Goal: Task Accomplishment & Management: Manage account settings

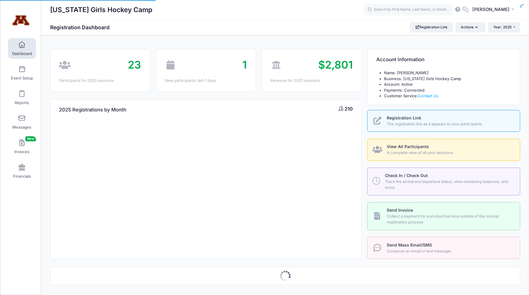
select select
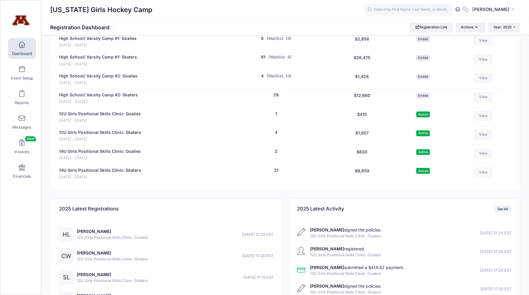
scroll to position [389, 0]
click at [108, 115] on link "12U Girls Positional Skills Clinic: Goalies" at bounding box center [100, 113] width 82 height 6
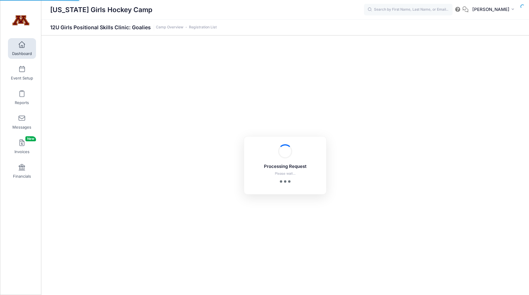
select select "10"
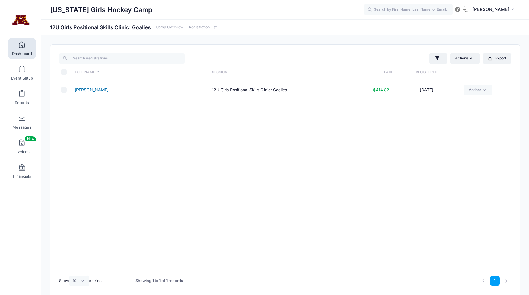
click at [88, 91] on link "L[PERSON_NAME]" at bounding box center [92, 89] width 34 height 5
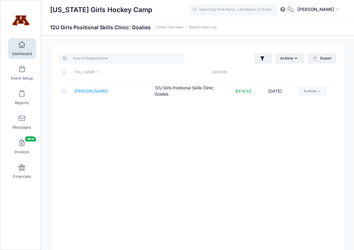
click at [20, 51] on link "Dashboard" at bounding box center [22, 48] width 28 height 21
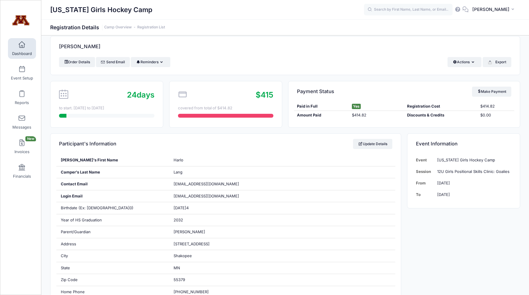
scroll to position [7, 0]
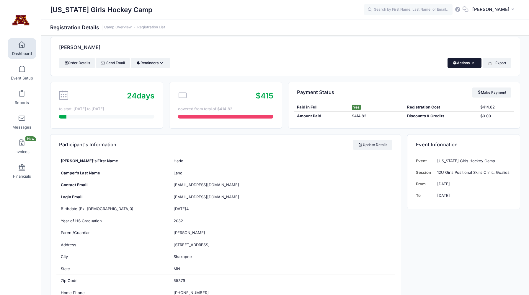
click at [472, 63] on icon "button" at bounding box center [474, 63] width 5 height 0
click at [454, 104] on link "Change Session or Program" at bounding box center [445, 104] width 68 height 18
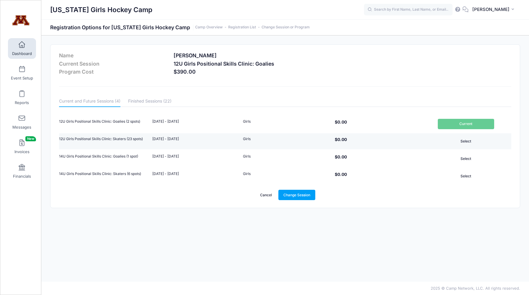
click at [467, 143] on button "Select" at bounding box center [466, 141] width 56 height 10
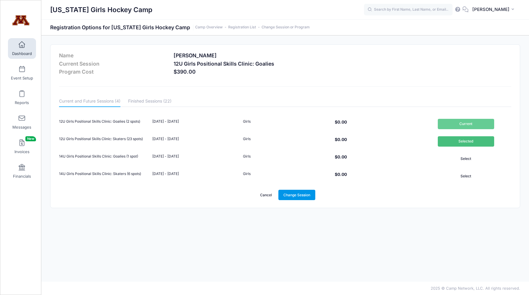
click at [305, 193] on link "Change Session" at bounding box center [297, 195] width 37 height 10
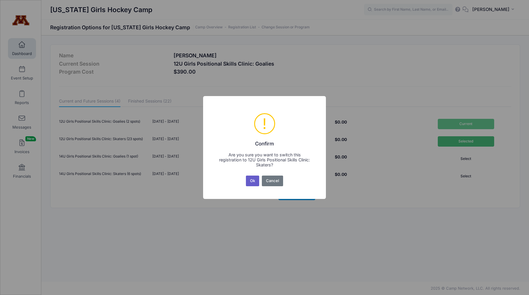
click at [250, 179] on button "Ok" at bounding box center [253, 180] width 14 height 11
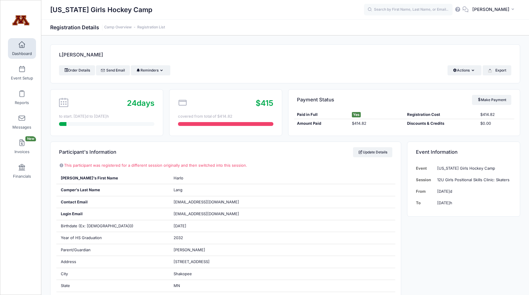
click at [25, 50] on link "Dashboard" at bounding box center [22, 48] width 28 height 21
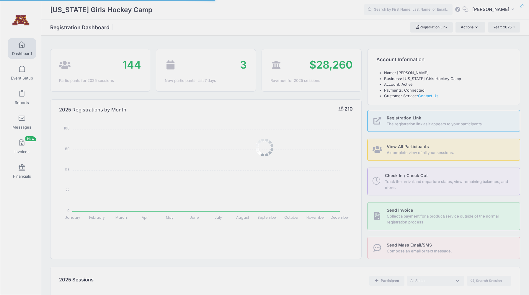
select select
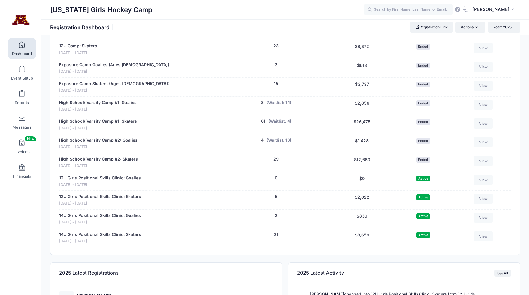
scroll to position [378, 0]
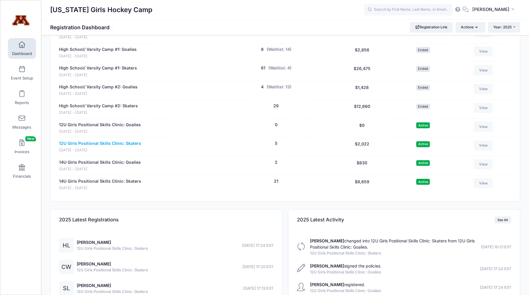
click at [113, 144] on link "12U Girls Positional Skills Clinic: Skaters" at bounding box center [100, 143] width 82 height 6
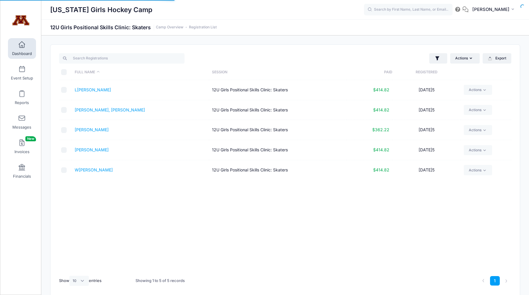
select select "10"
click at [22, 48] on span at bounding box center [22, 45] width 0 height 6
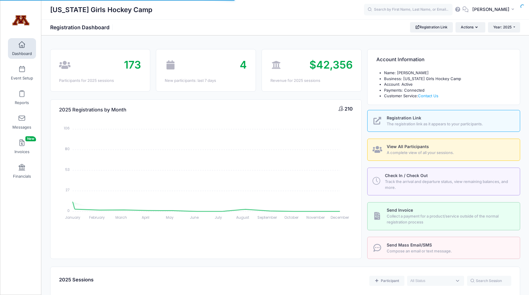
select select
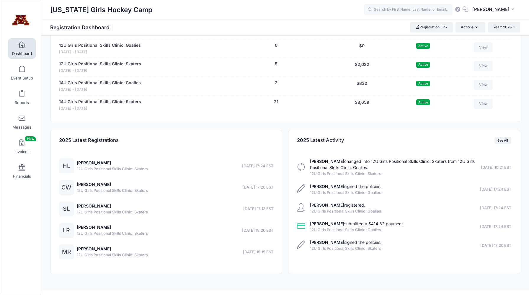
scroll to position [466, 0]
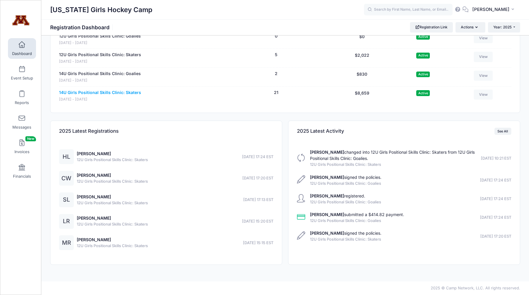
click at [94, 94] on link "14U Girls Positional Skills Clinic: Skaters" at bounding box center [100, 92] width 82 height 6
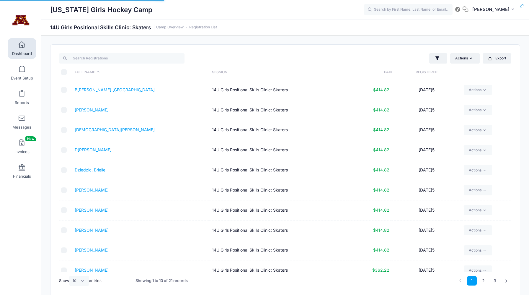
select select "10"
click at [98, 73] on th "Full Name" at bounding box center [140, 72] width 137 height 16
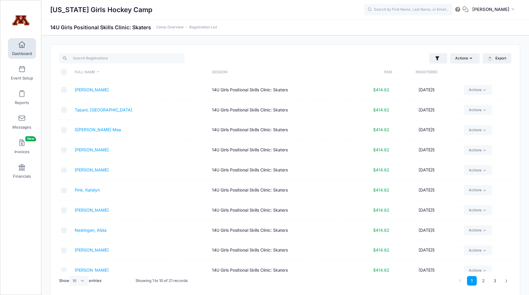
click at [98, 73] on th "Full Name" at bounding box center [140, 72] width 137 height 16
click at [503, 60] on button "Export" at bounding box center [497, 58] width 29 height 10
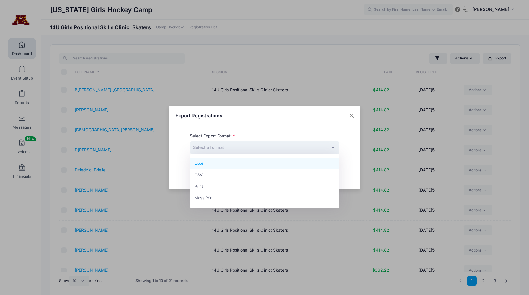
click at [222, 145] on span "Select a format" at bounding box center [208, 147] width 31 height 5
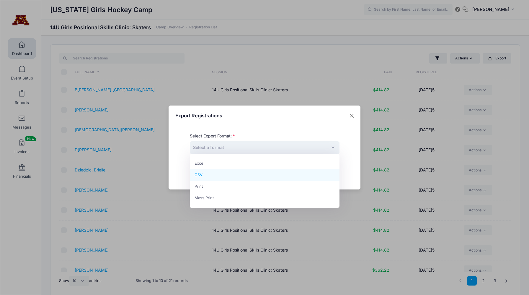
select select "csv"
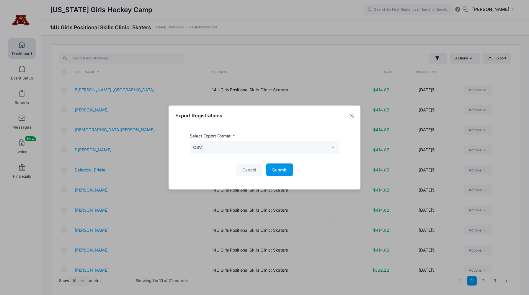
click at [276, 174] on button "Submit Please wait..." at bounding box center [279, 169] width 27 height 13
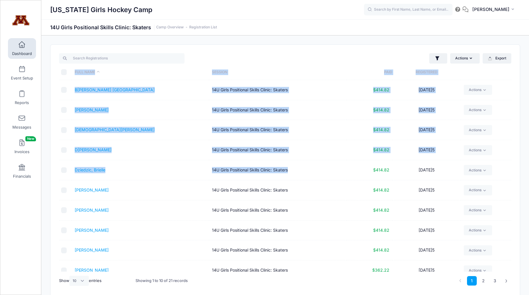
drag, startPoint x: 276, startPoint y: 174, endPoint x: 407, endPoint y: -3, distance: 219.6
click at [407, 0] on html "Processing Request Please wait... Processing Request Please wait... Processing …" at bounding box center [264, 147] width 529 height 295
click at [166, 160] on td "Dziedzic, Brielle" at bounding box center [140, 170] width 137 height 20
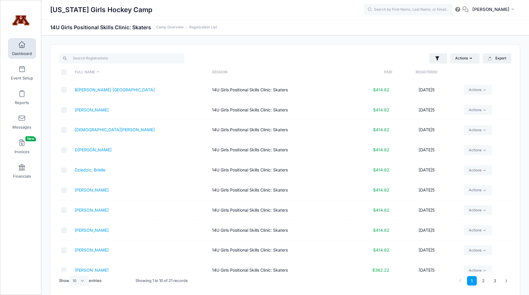
click at [27, 51] on span "Dashboard" at bounding box center [22, 53] width 20 height 5
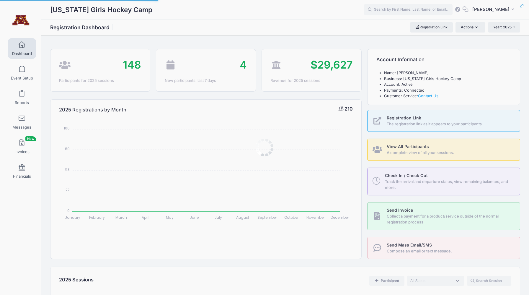
select select
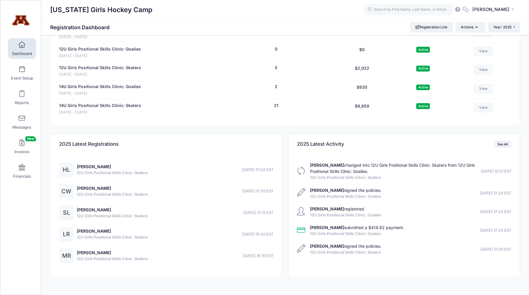
scroll to position [466, 0]
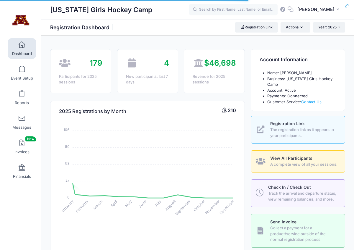
select select
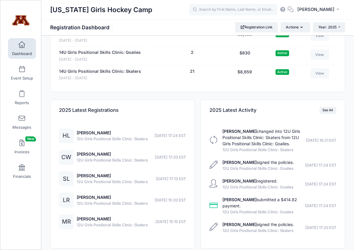
scroll to position [448, 0]
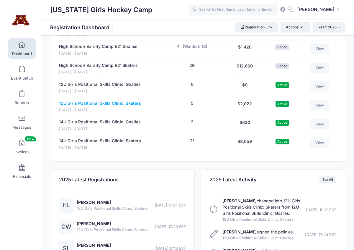
click at [90, 100] on link "12U Girls Positional Skills Clinic: Skaters" at bounding box center [100, 103] width 82 height 6
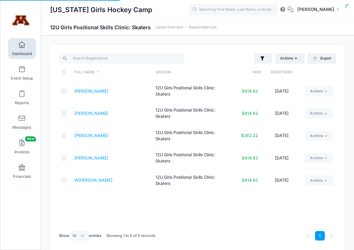
select select "10"
